Goal: Information Seeking & Learning: Check status

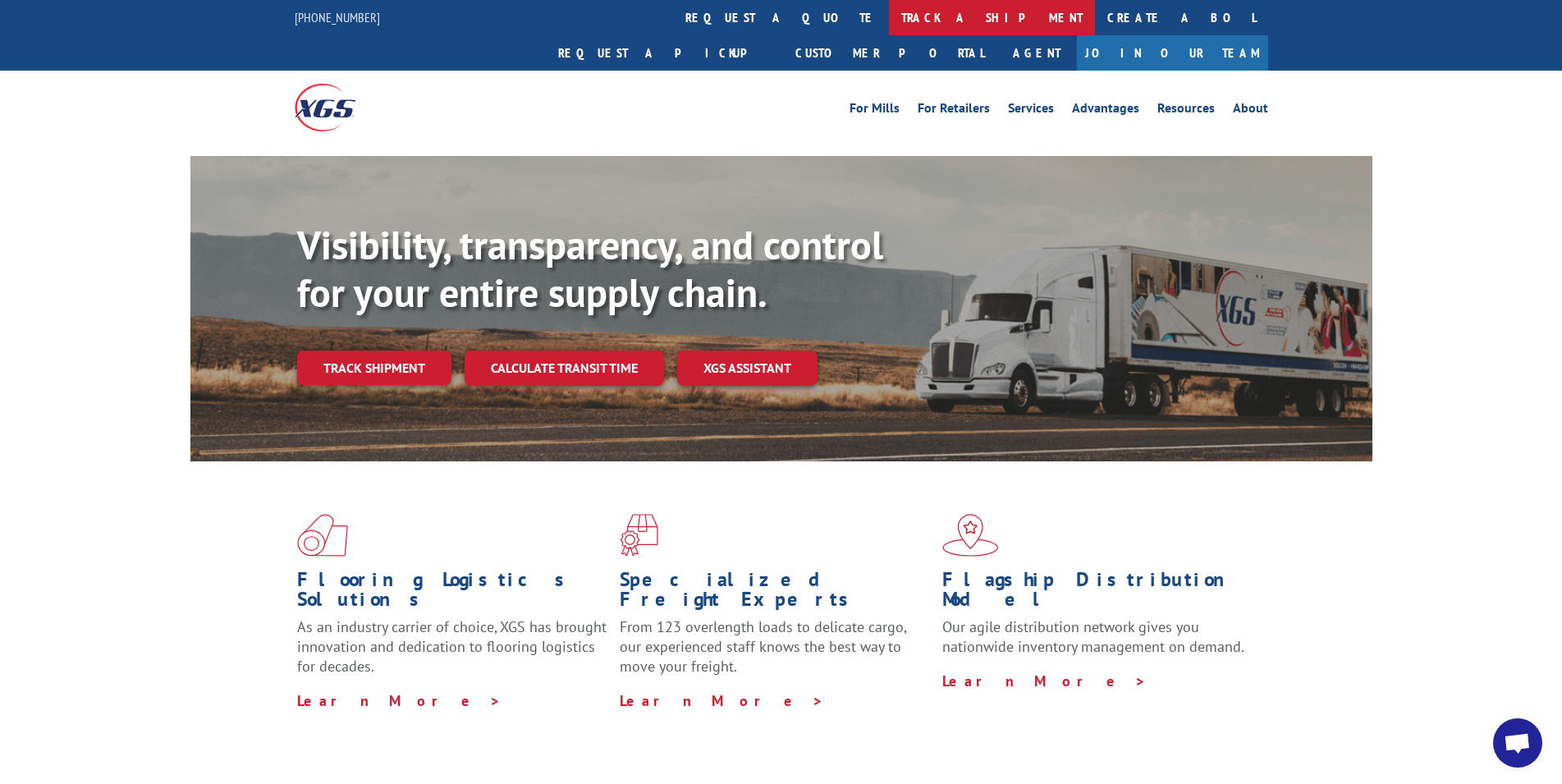
click at [889, 18] on link "track a shipment" at bounding box center [991, 18] width 206 height 36
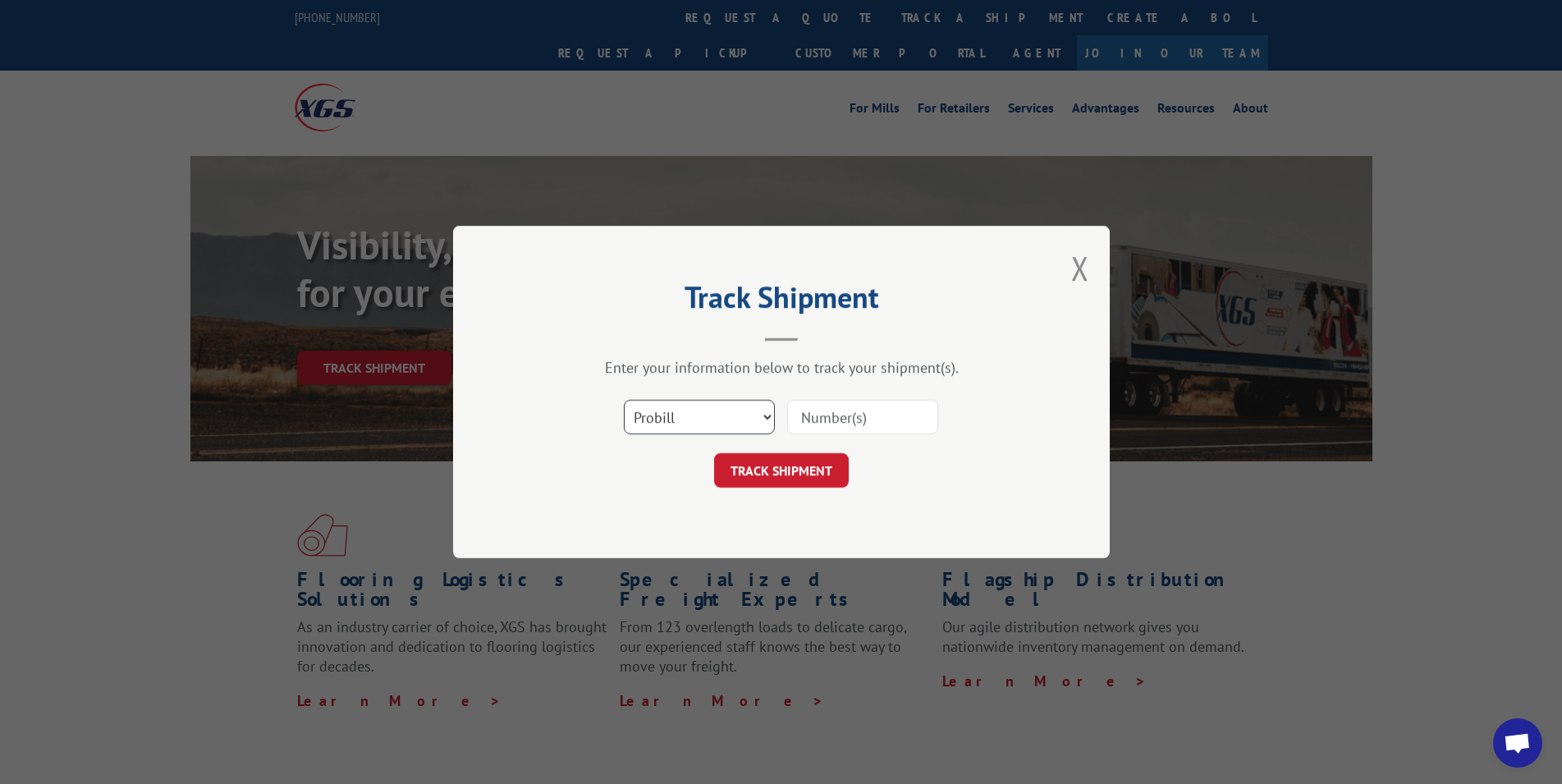
click at [717, 418] on select "Select category... Probill BOL PO" at bounding box center [700, 416] width 151 height 35
click at [827, 416] on input at bounding box center [863, 416] width 151 height 35
paste input "25556052"
type input "25556052"
click at [793, 472] on button "TRACK SHIPMENT" at bounding box center [781, 470] width 134 height 35
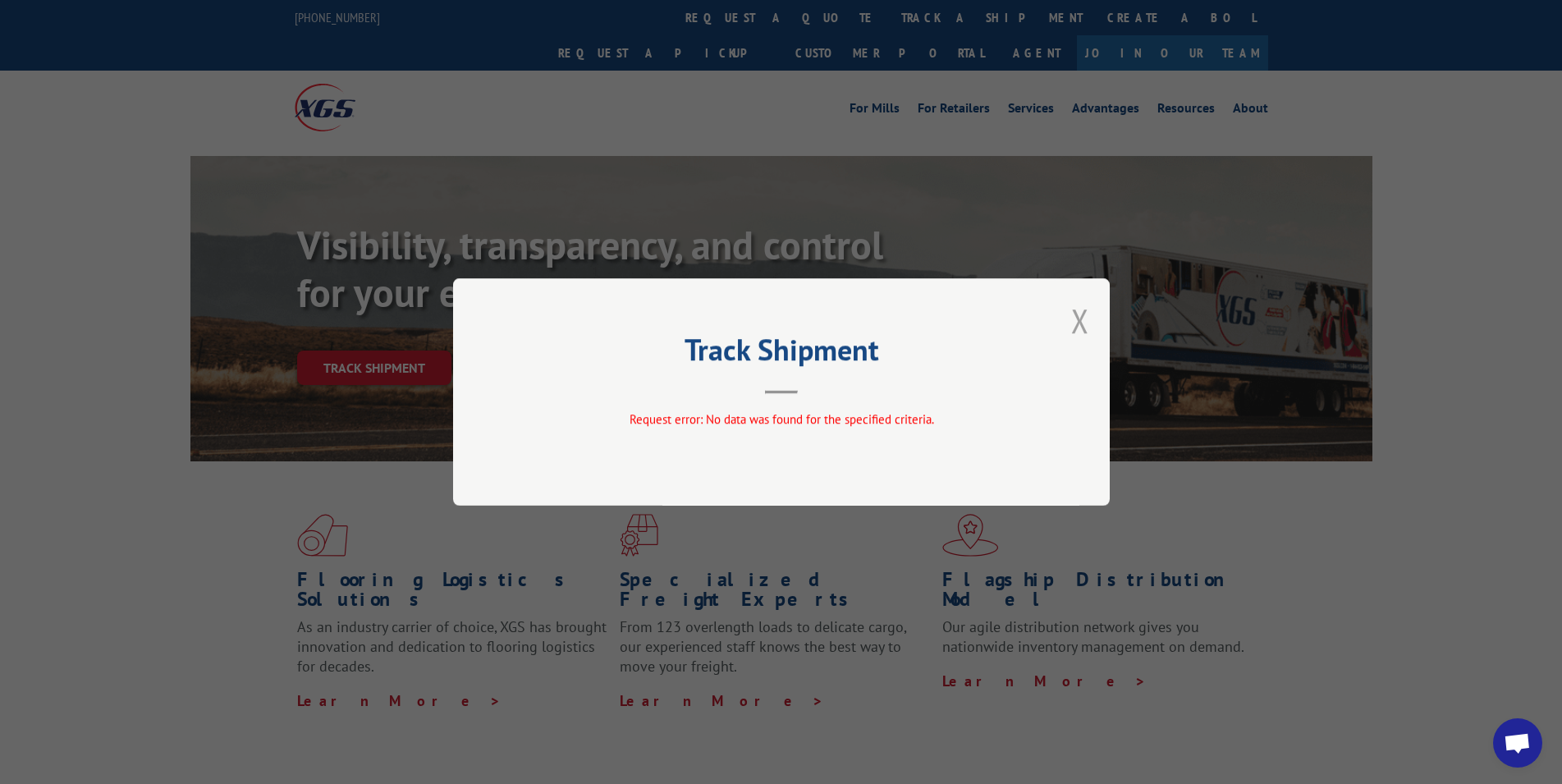
click at [1077, 315] on button "Close modal" at bounding box center [1081, 321] width 18 height 44
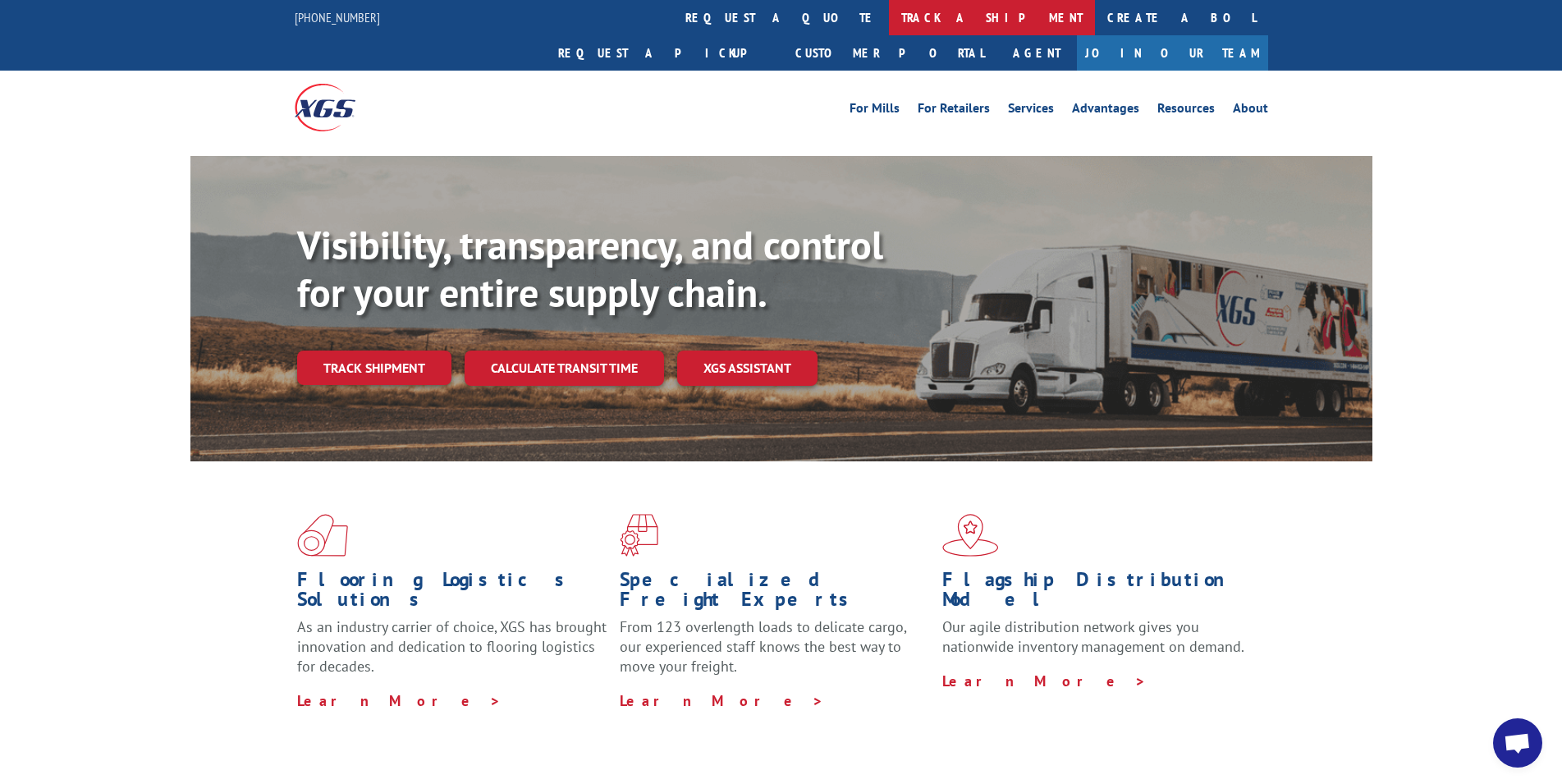
click at [889, 31] on link "track a shipment" at bounding box center [991, 18] width 206 height 36
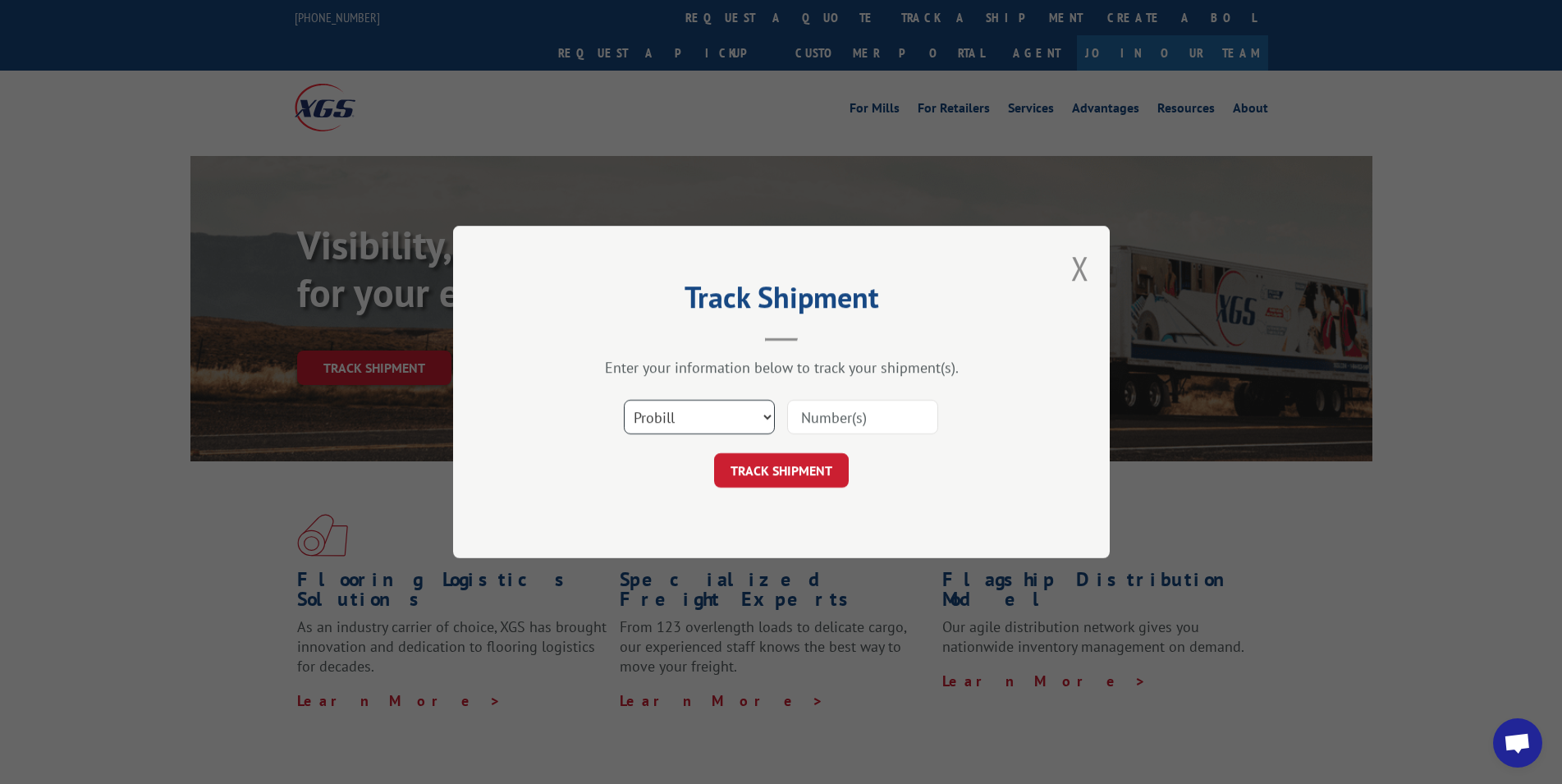
click option "Probill" at bounding box center [0, 0] width 0 height 0
click at [812, 422] on input at bounding box center [863, 416] width 151 height 35
select select "bol"
click option "BOL" at bounding box center [0, 0] width 0 height 0
click at [807, 414] on input at bounding box center [863, 416] width 151 height 35
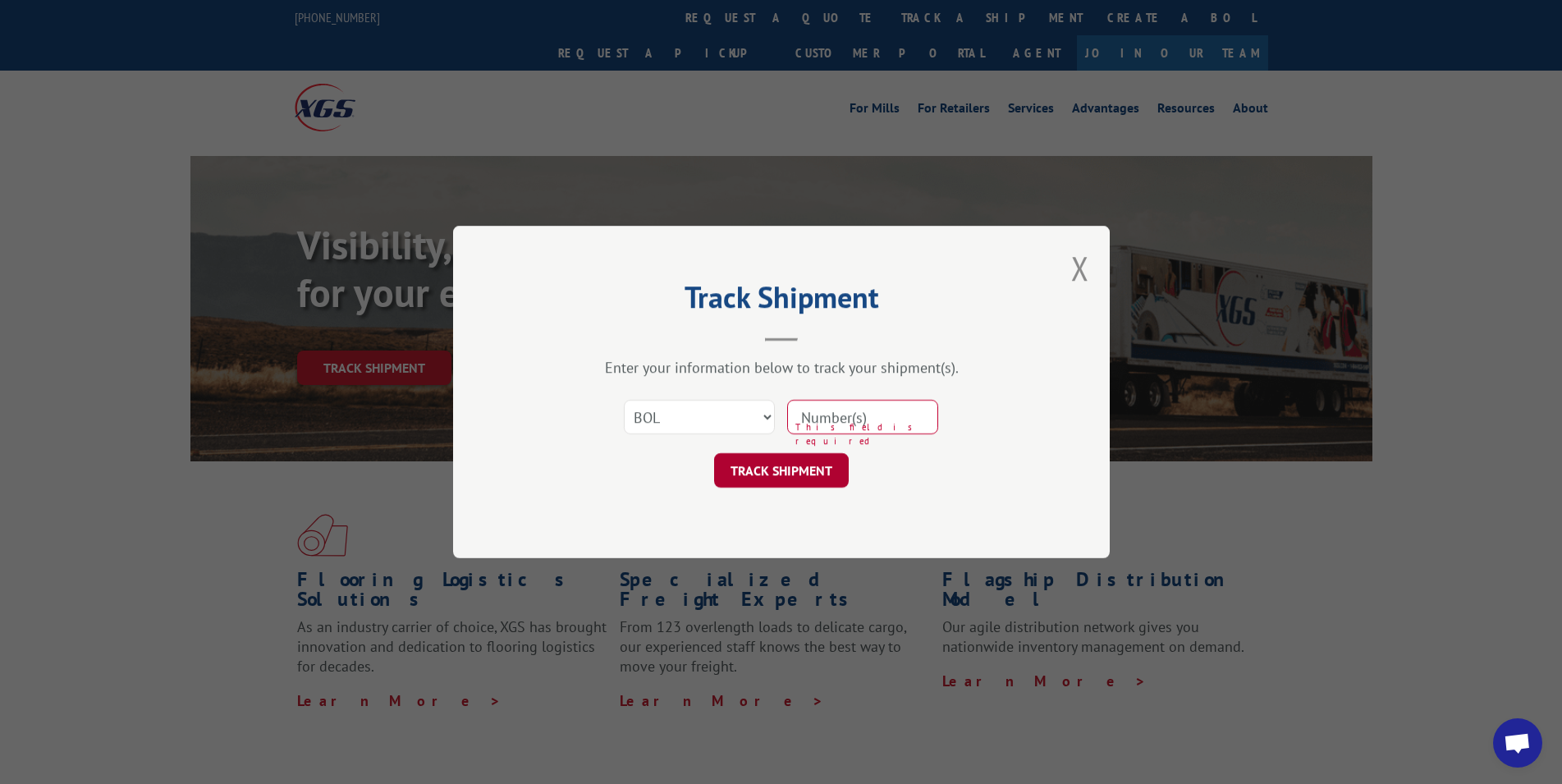
paste input "25556052"
type input "25556052"
click at [791, 469] on button "TRACK SHIPMENT" at bounding box center [781, 470] width 134 height 35
